Goal: Task Accomplishment & Management: Use online tool/utility

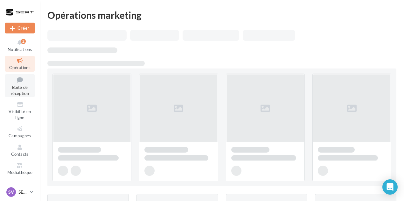
click at [12, 91] on span "Boîte de réception" at bounding box center [20, 90] width 18 height 11
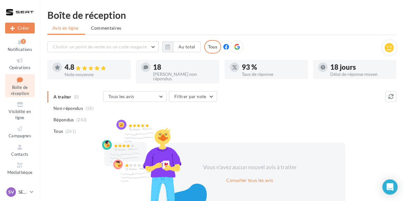
click at [24, 186] on nav "Nouvelle campagne Créer Notifications 2 Opérations Boîte de réception Visibilit…" at bounding box center [20, 100] width 40 height 201
click at [24, 189] on p "SEAT [GEOGRAPHIC_DATA]" at bounding box center [22, 192] width 9 height 6
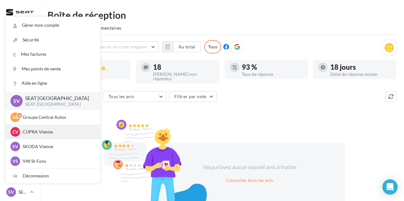
scroll to position [10, 0]
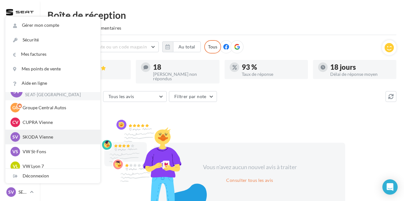
click at [39, 143] on div "SV SKODA Vienne sk-vien-gru" at bounding box center [52, 137] width 95 height 15
click at [39, 141] on div "SV SKODA Vienne sk-vien-gru" at bounding box center [53, 137] width 85 height 10
